Goal: Task Accomplishment & Management: Use online tool/utility

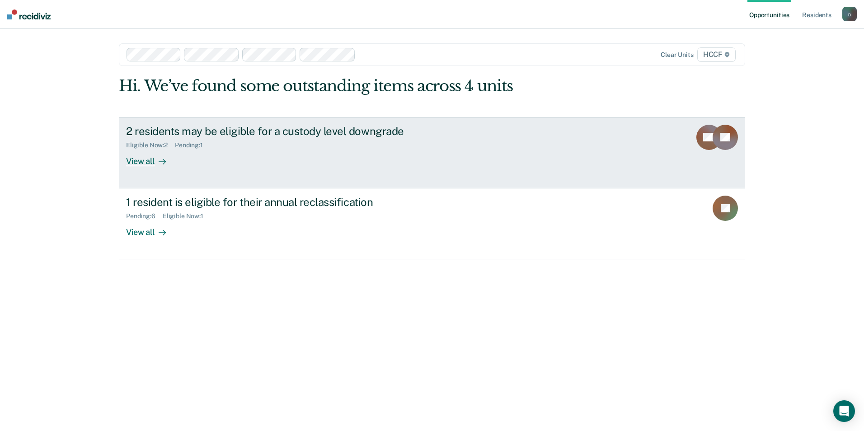
click at [326, 128] on div "2 residents may be eligible for a custody level downgrade" at bounding box center [284, 131] width 317 height 13
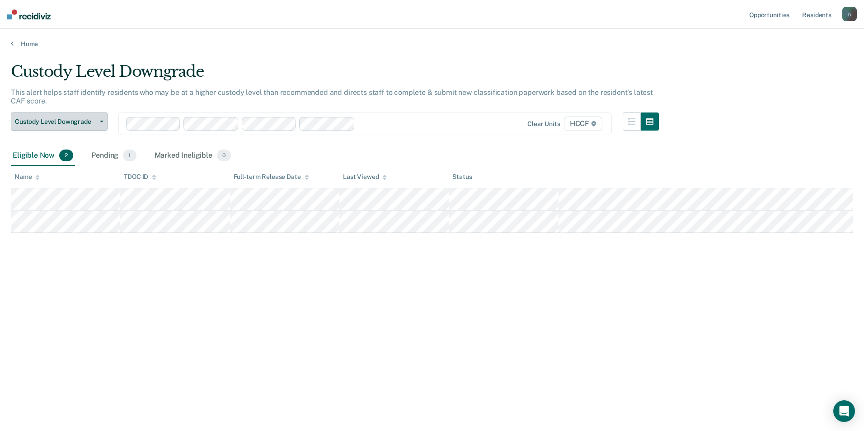
click at [75, 127] on button "Custody Level Downgrade" at bounding box center [59, 121] width 97 height 18
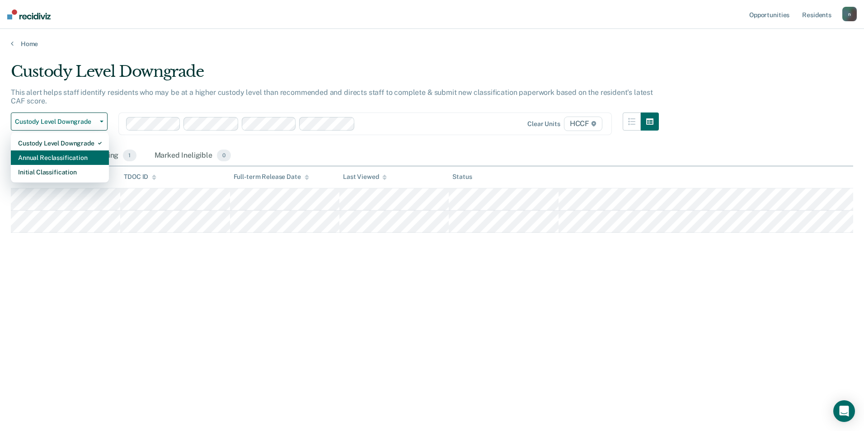
click at [60, 158] on div "Annual Reclassification" at bounding box center [60, 157] width 84 height 14
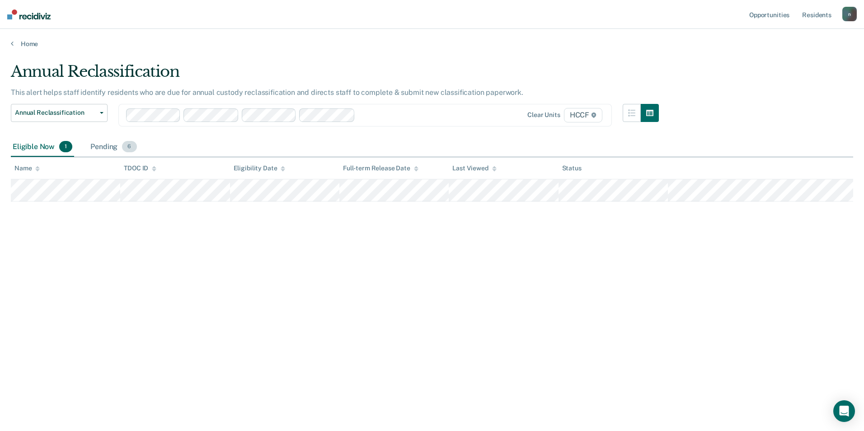
click at [135, 149] on div "Pending 6" at bounding box center [114, 147] width 50 height 20
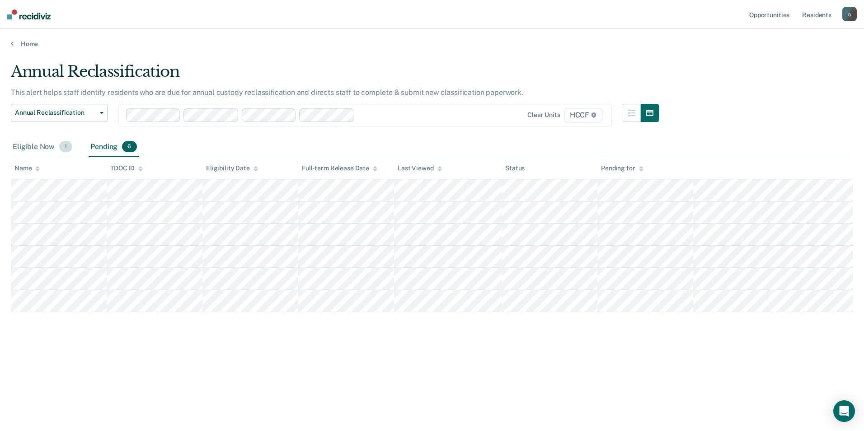
click at [34, 140] on div "Eligible Now 1" at bounding box center [42, 147] width 63 height 20
